Goal: Task Accomplishment & Management: Use online tool/utility

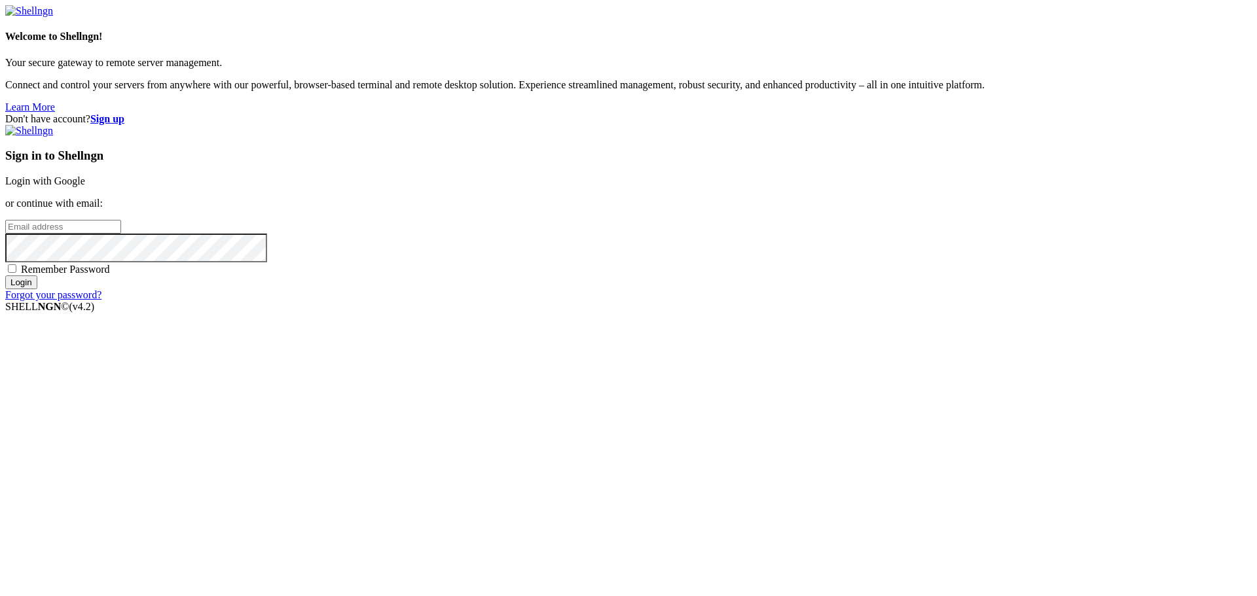
click at [85, 187] on link "Login with Google" at bounding box center [45, 180] width 80 height 11
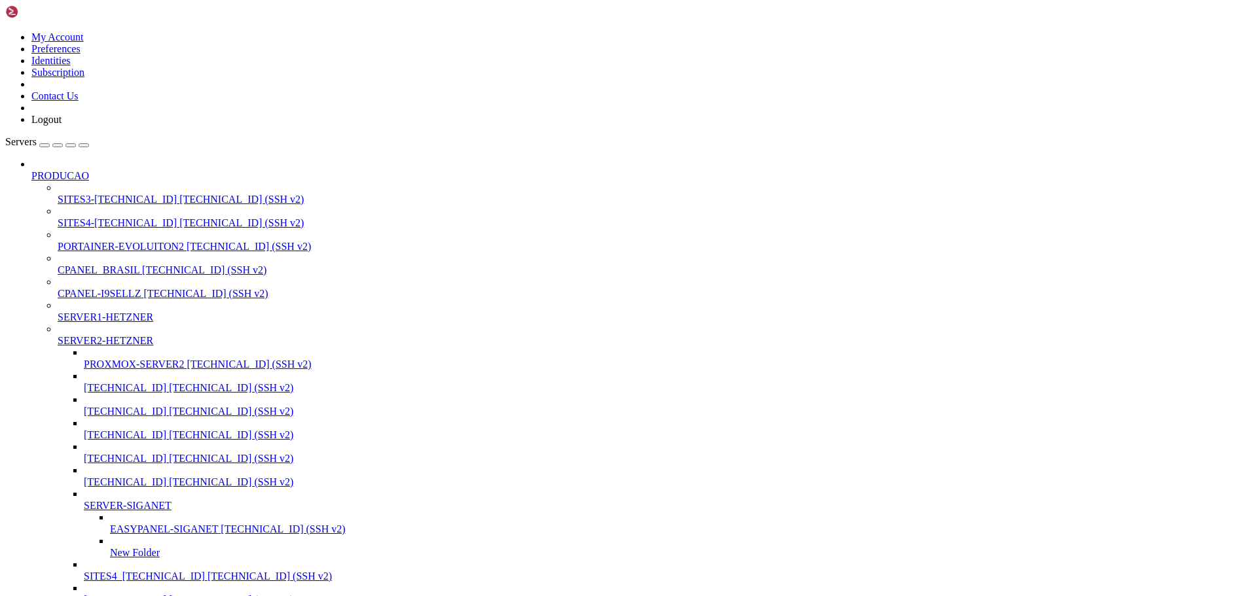
click at [71, 145] on div "button" at bounding box center [71, 145] width 0 height 0
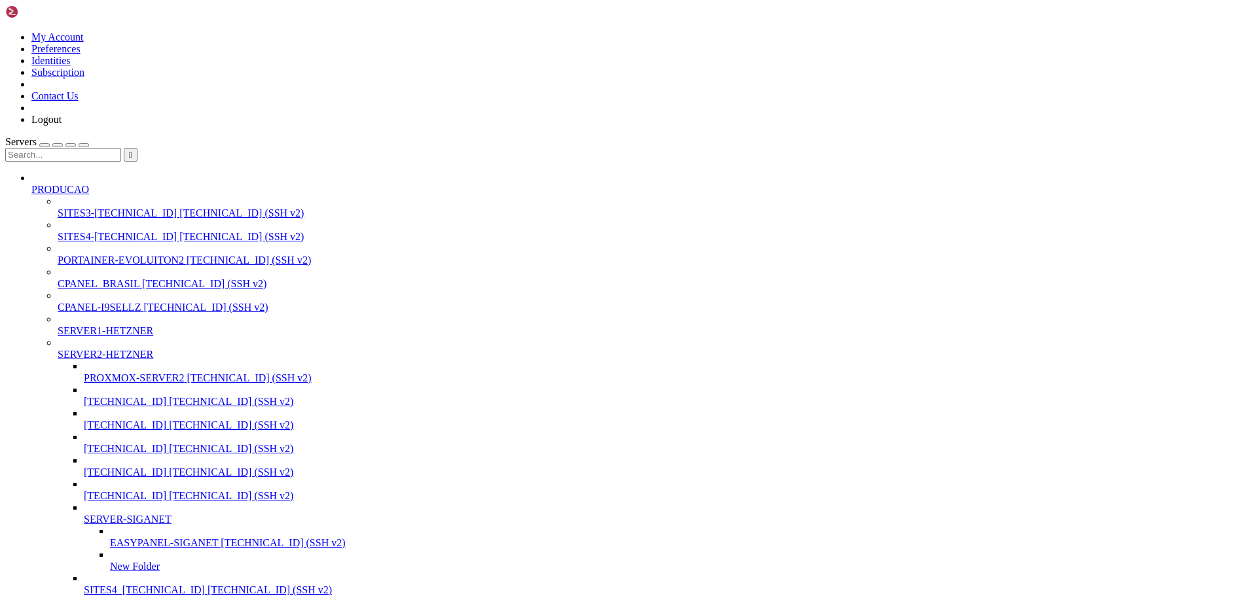
click at [73, 148] on input "text" at bounding box center [63, 155] width 116 height 14
click at [73, 278] on span "CPANEL_BRASIL" at bounding box center [99, 283] width 82 height 11
type input "131"
click at [73, 278] on span "CPANEL_BRASIL" at bounding box center [99, 283] width 82 height 11
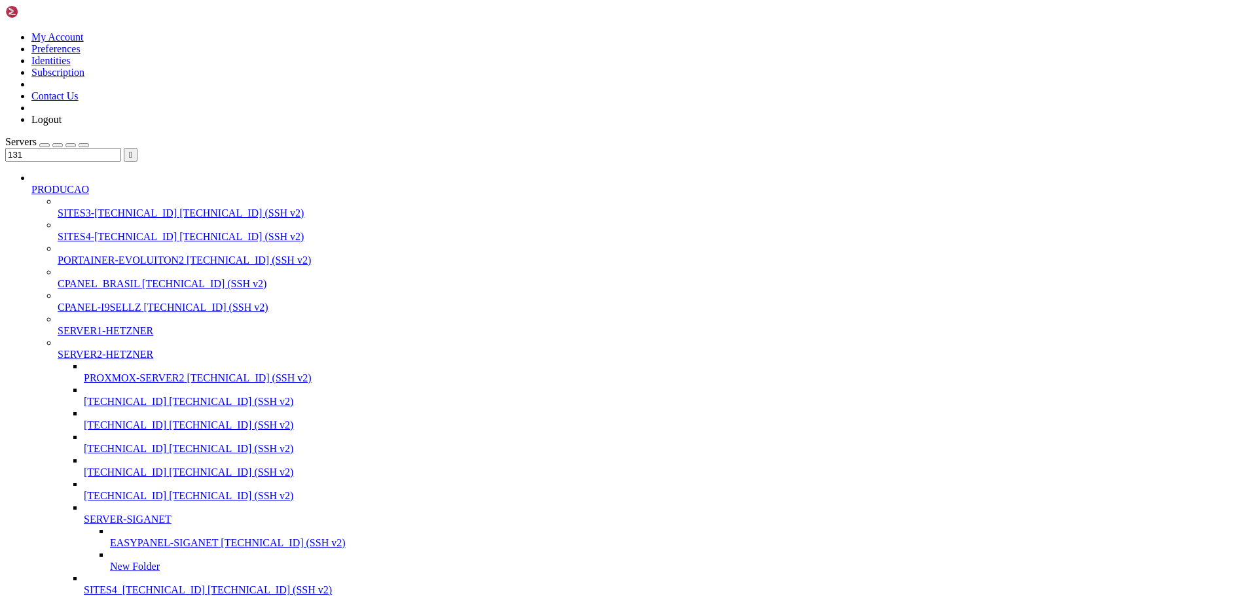
click at [125, 278] on span "CPANEL_BRASIL" at bounding box center [99, 283] width 82 height 11
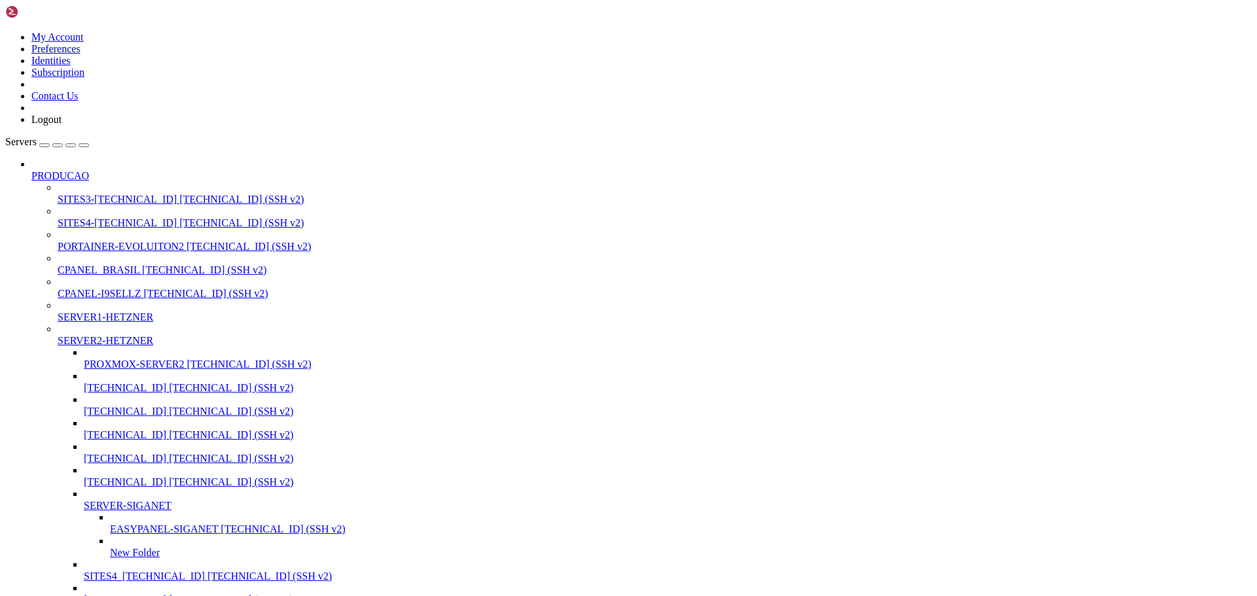
click at [71, 145] on div "button" at bounding box center [71, 145] width 0 height 0
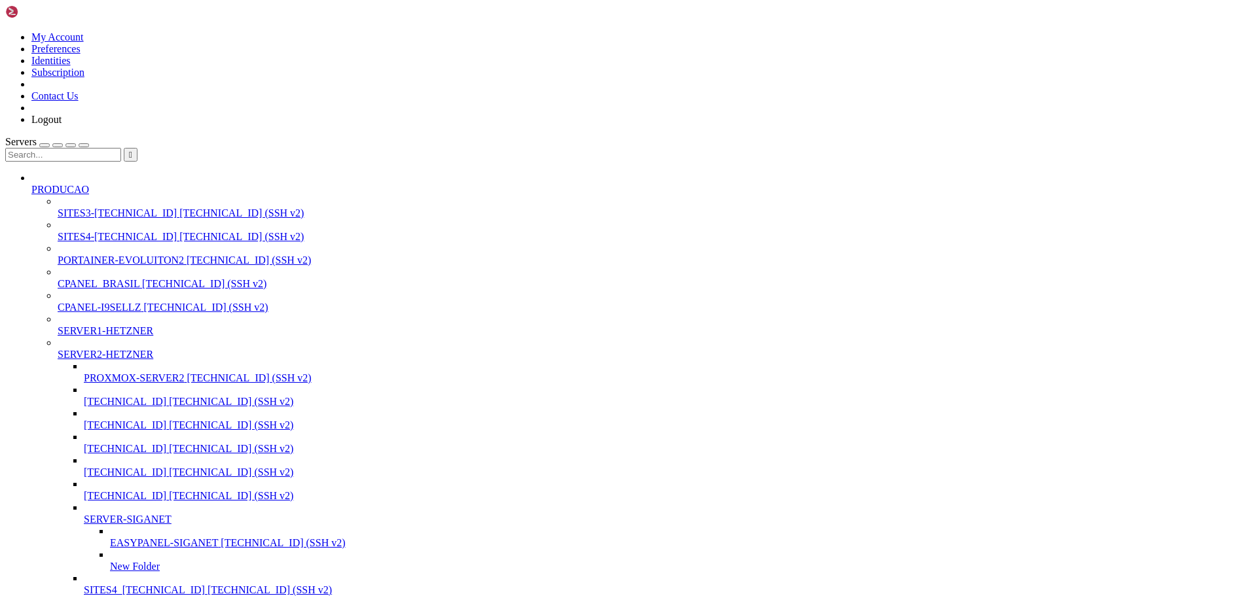
click at [104, 148] on input "text" at bounding box center [63, 155] width 116 height 14
click at [142, 278] on span "[TECHNICAL_ID] (SSH v2)" at bounding box center [204, 283] width 124 height 11
type input "138"
click at [142, 278] on span "[TECHNICAL_ID] (SSH v2)" at bounding box center [204, 283] width 124 height 11
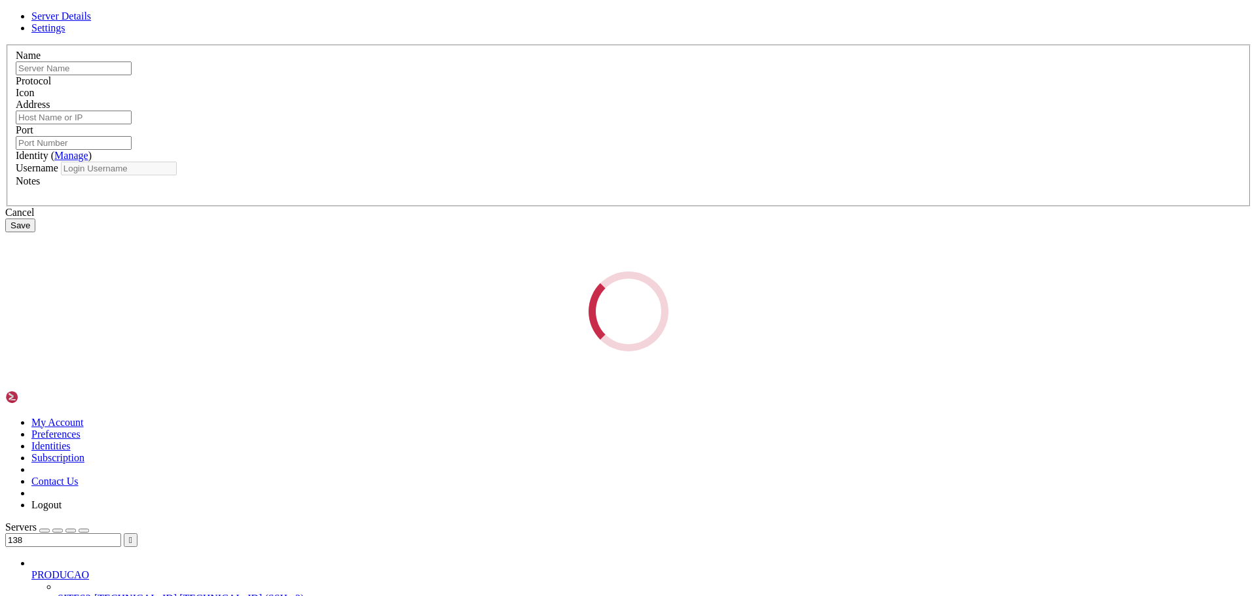
type input "CPANEL_BRASIL"
type input "[TECHNICAL_ID]"
type input "22"
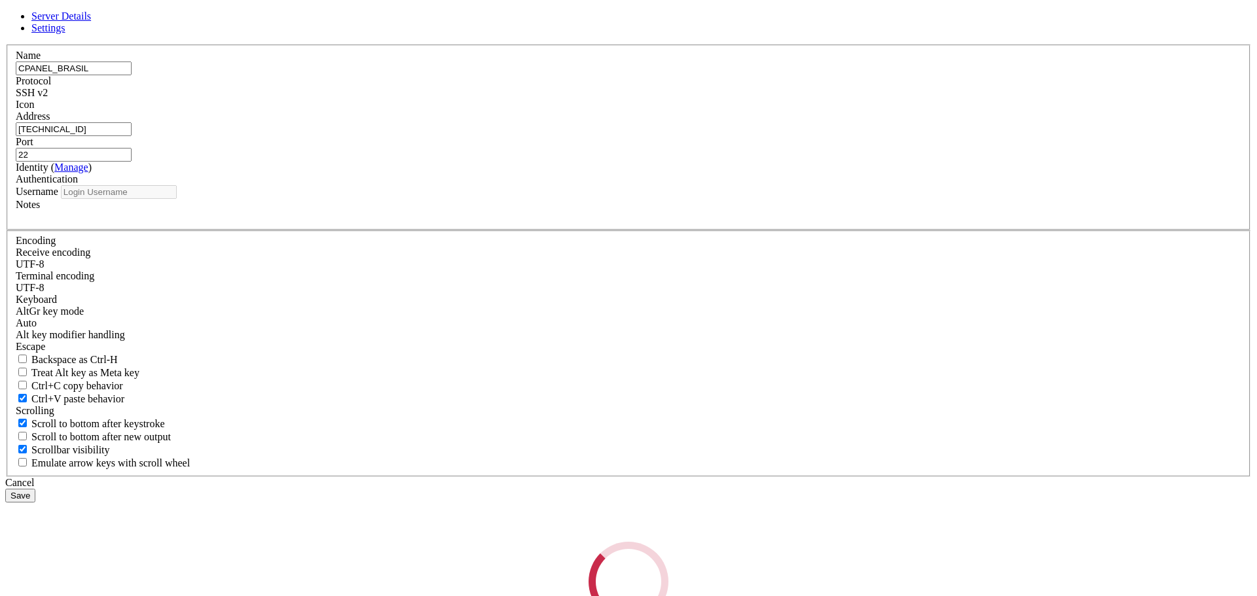
type input "root"
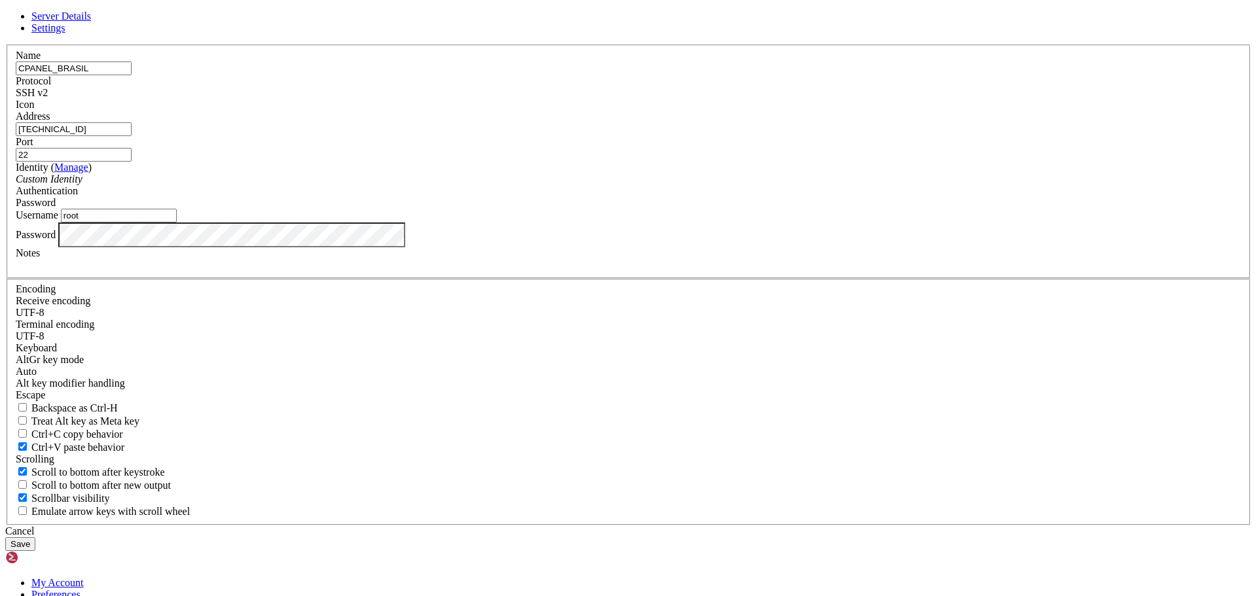
click at [699, 526] on div "Cancel" at bounding box center [628, 532] width 1246 height 12
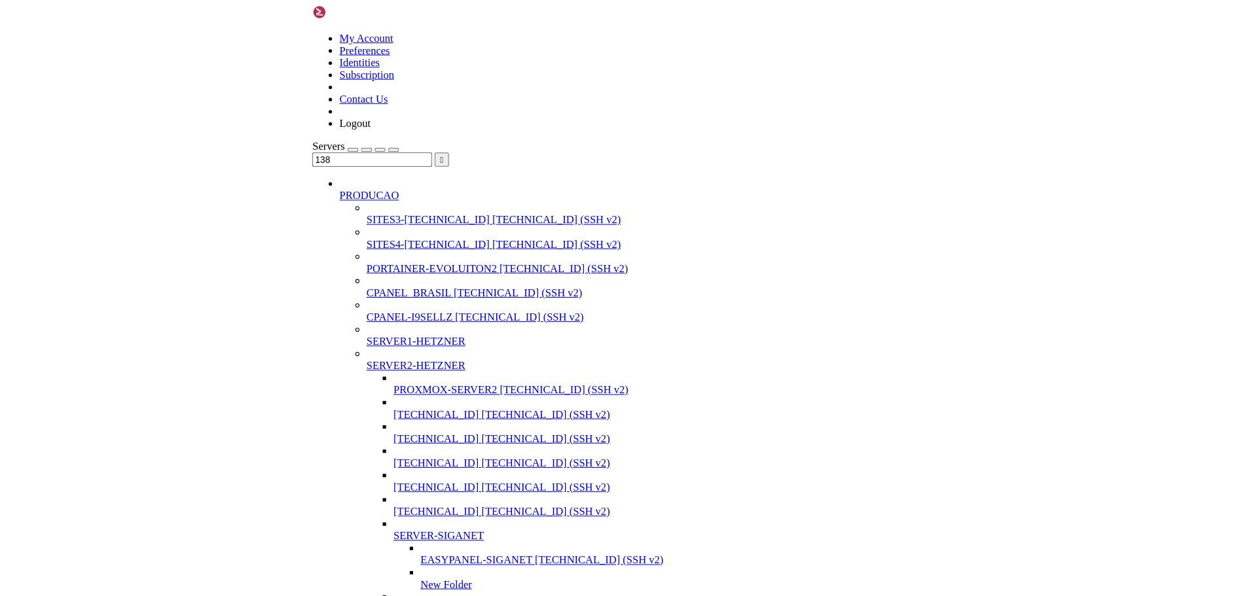
scroll to position [1347, 0]
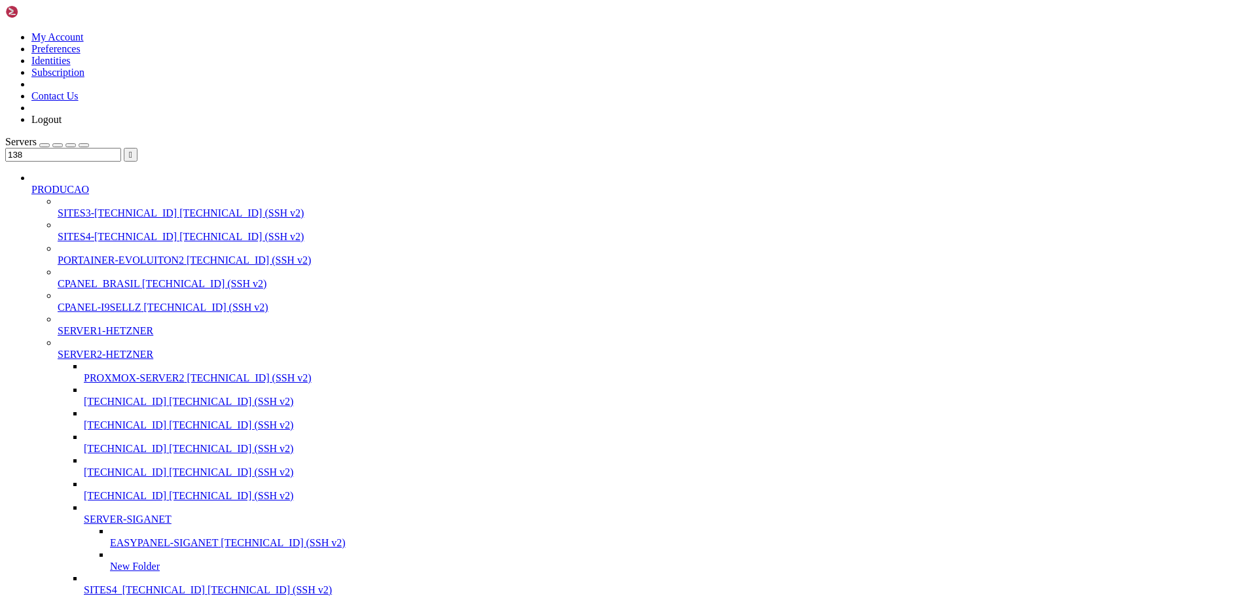
drag, startPoint x: 236, startPoint y: 1653, endPoint x: 208, endPoint y: 1694, distance: 50.3
drag, startPoint x: 220, startPoint y: 1811, endPoint x: 345, endPoint y: 1862, distance: 134.8
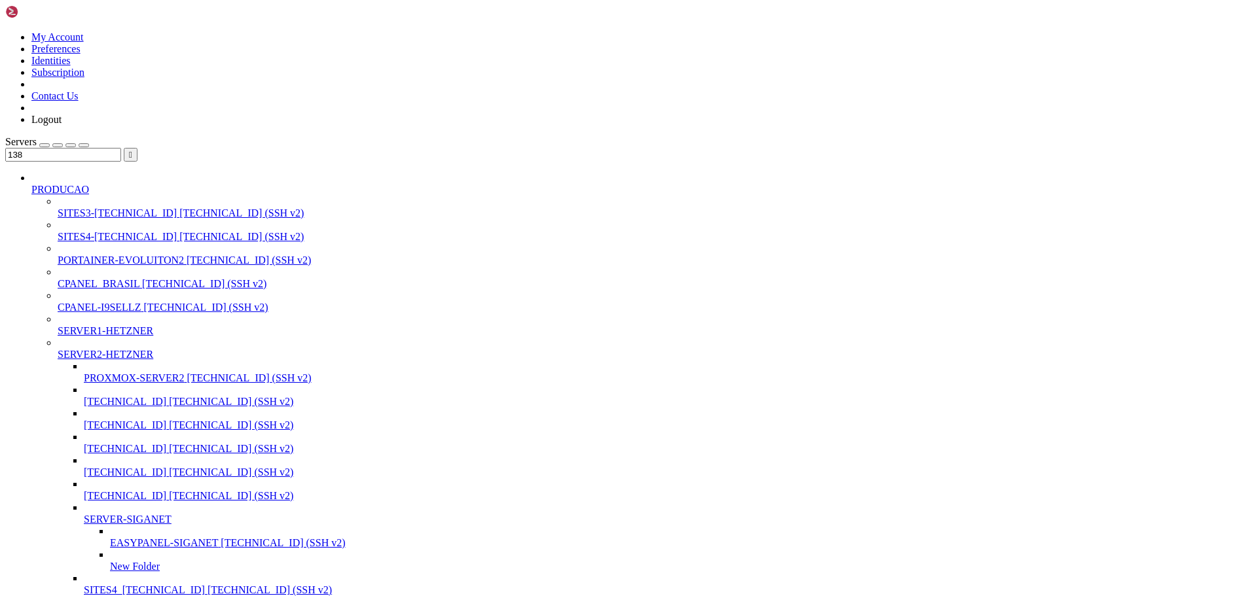
drag, startPoint x: 230, startPoint y: 2053, endPoint x: 466, endPoint y: 2050, distance: 236.3
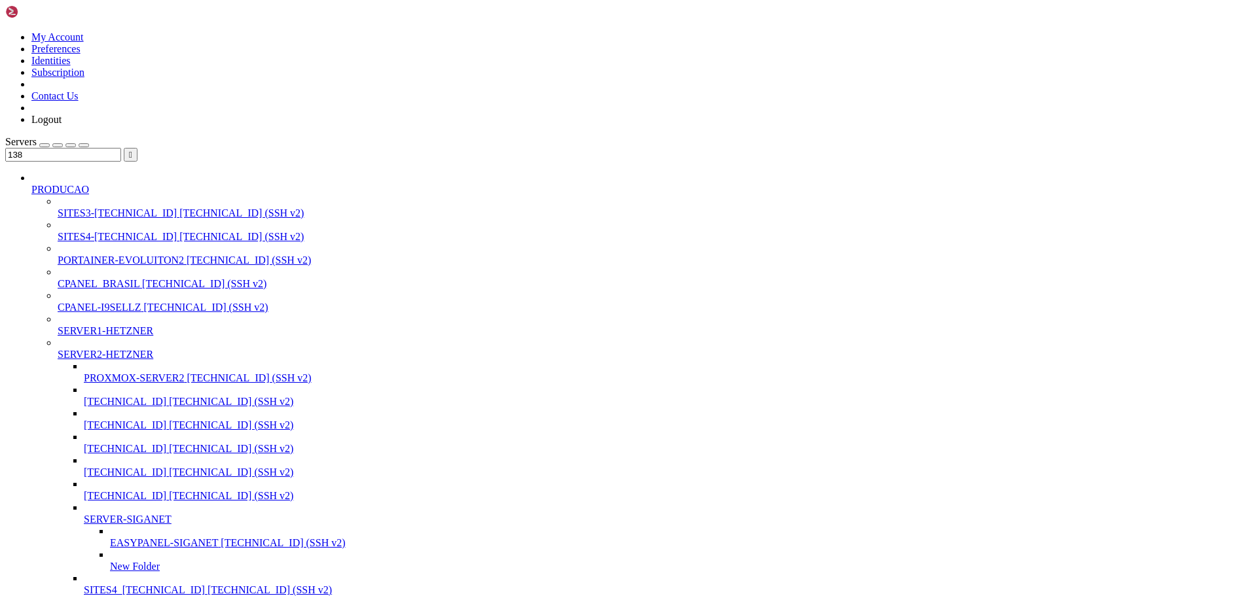
scroll to position [1625, 0]
drag, startPoint x: 240, startPoint y: 2046, endPoint x: 389, endPoint y: 2059, distance: 149.8
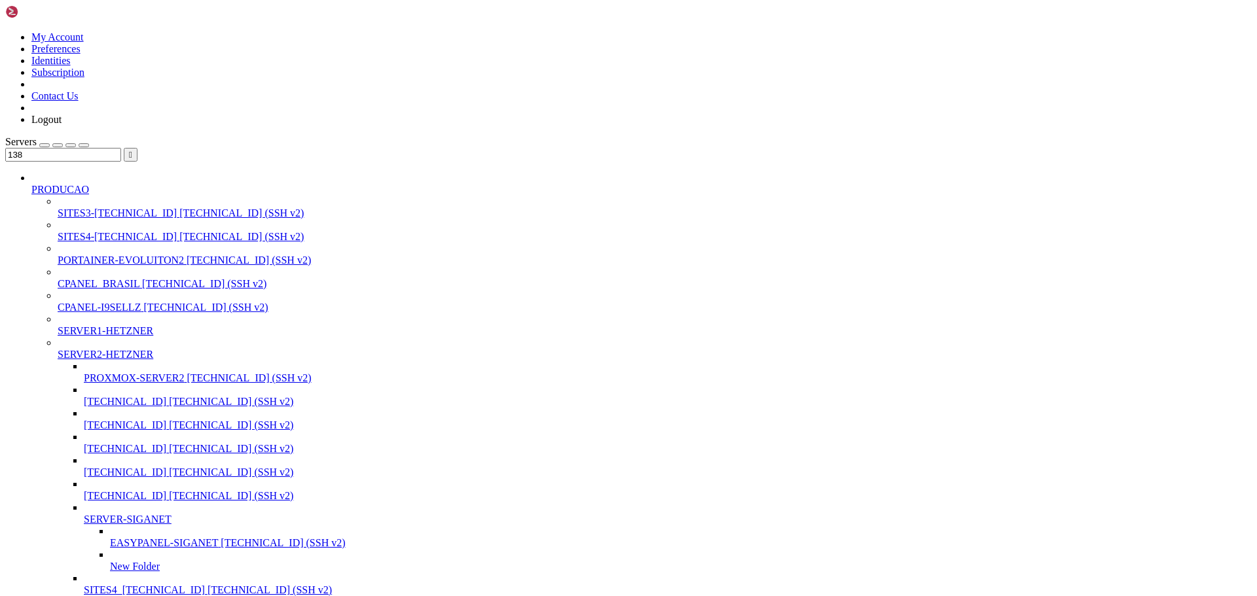
drag, startPoint x: 448, startPoint y: 2048, endPoint x: 815, endPoint y: 2040, distance: 367.3
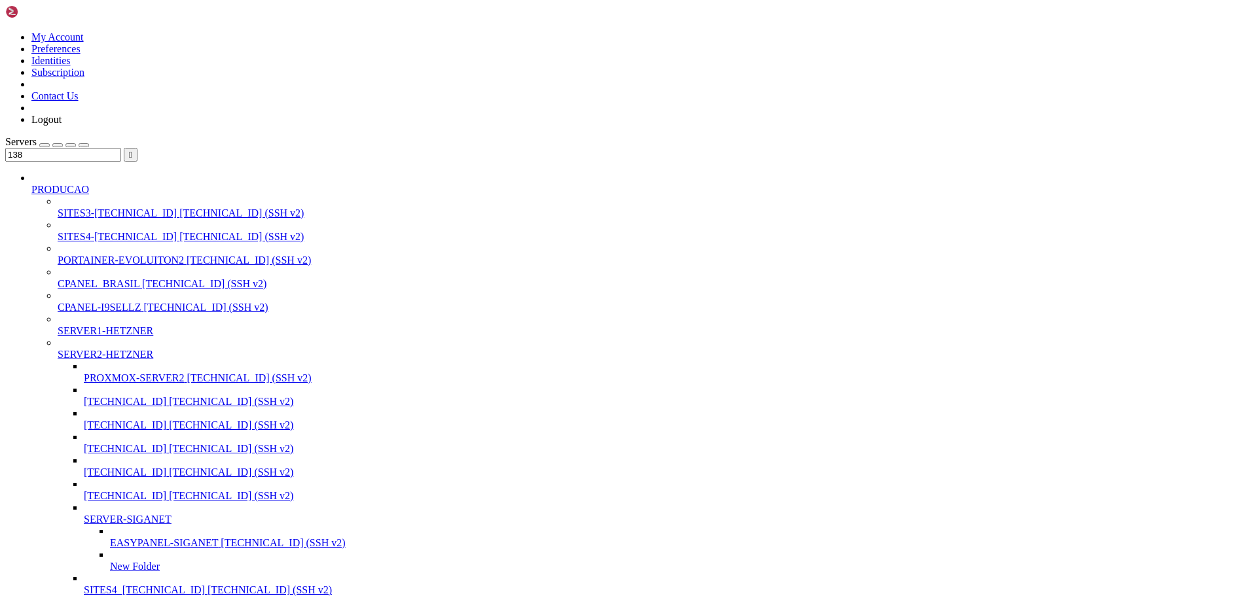
scroll to position [1484, 0]
